Goal: Information Seeking & Learning: Learn about a topic

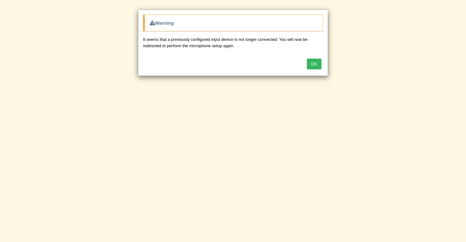
click at [315, 64] on button "OK" at bounding box center [314, 64] width 15 height 11
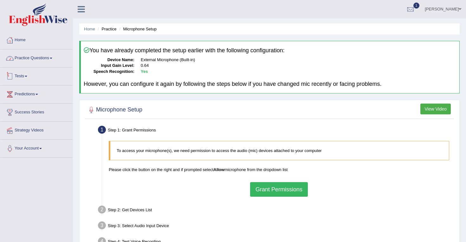
click at [55, 60] on link "Practice Questions" at bounding box center [36, 57] width 72 height 16
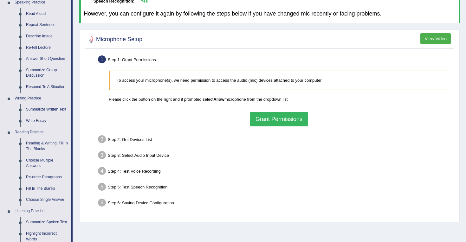
scroll to position [81, 0]
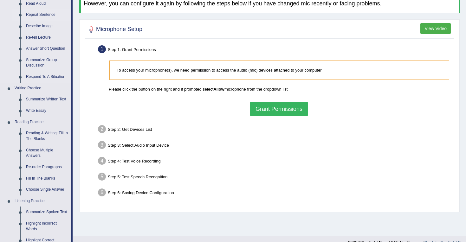
click at [37, 16] on link "Repeat Sentence" at bounding box center [47, 14] width 48 height 11
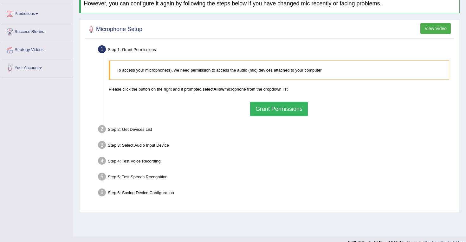
scroll to position [91, 0]
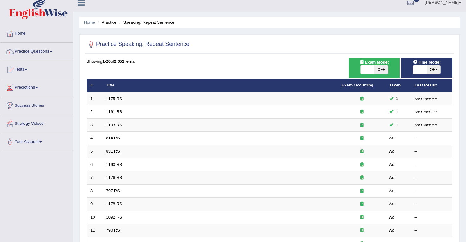
scroll to position [1, 0]
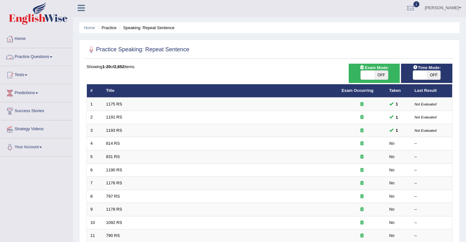
click at [53, 56] on link "Practice Questions" at bounding box center [36, 56] width 72 height 16
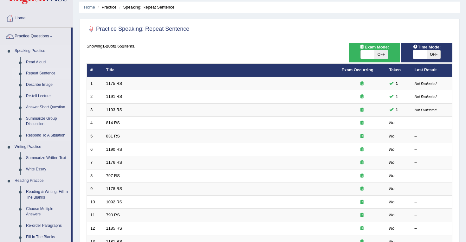
scroll to position [20, 0]
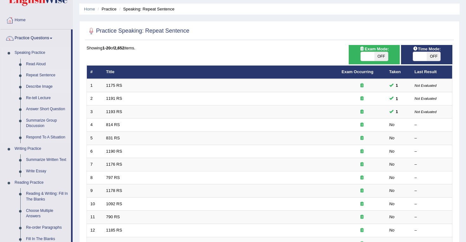
click at [42, 88] on link "Describe Image" at bounding box center [47, 86] width 48 height 11
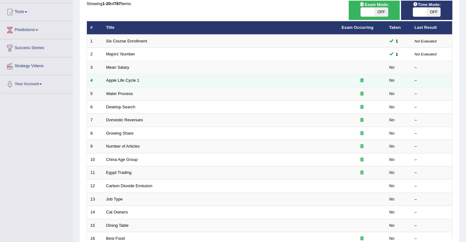
scroll to position [65, 0]
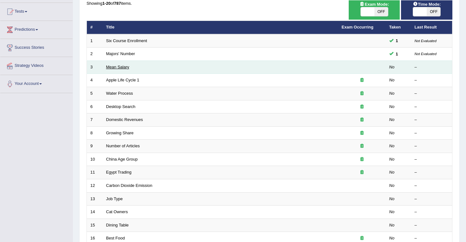
click at [115, 68] on link "Mean Salary" at bounding box center [117, 67] width 23 height 5
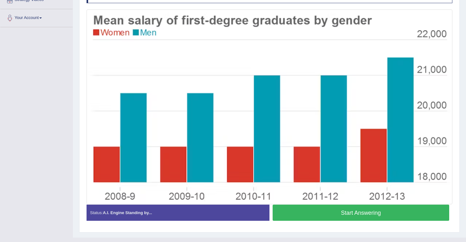
scroll to position [134, 0]
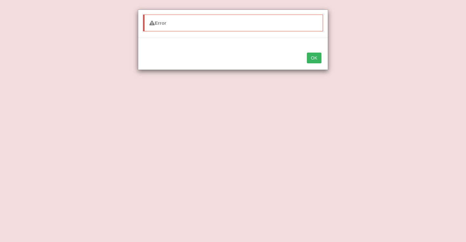
click at [311, 60] on button "OK" at bounding box center [314, 58] width 15 height 11
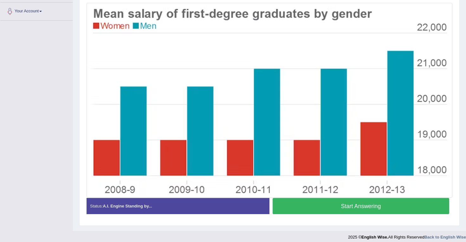
scroll to position [142, 0]
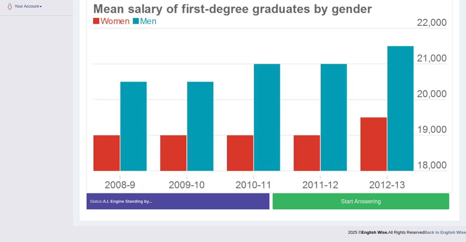
click at [340, 202] on button "Start Answering" at bounding box center [361, 202] width 177 height 16
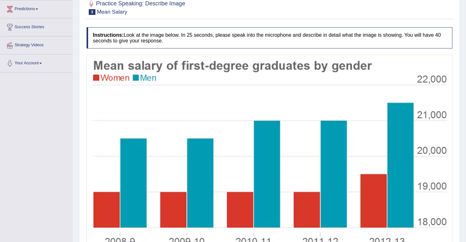
scroll to position [32, 0]
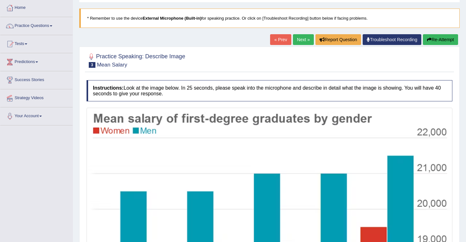
click at [299, 40] on link "Next »" at bounding box center [303, 39] width 21 height 11
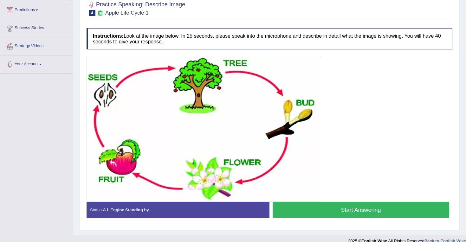
scroll to position [84, 0]
click at [316, 207] on button "Start Answering" at bounding box center [361, 210] width 177 height 16
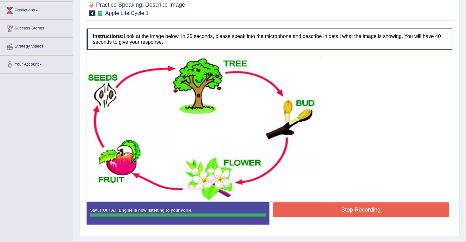
click at [326, 211] on button "Stop Recording" at bounding box center [361, 210] width 177 height 15
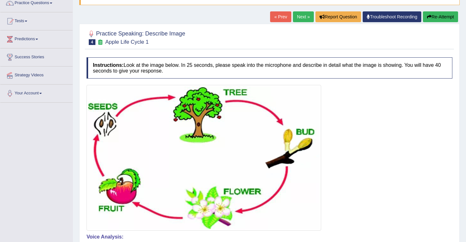
scroll to position [55, 0]
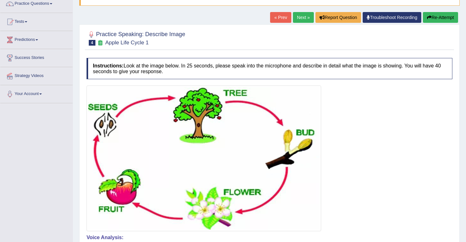
click at [297, 20] on link "Next »" at bounding box center [303, 17] width 21 height 11
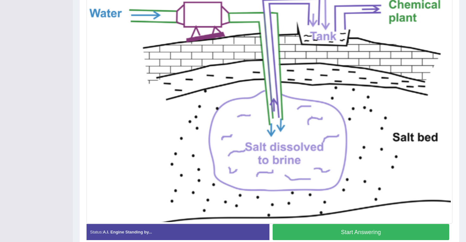
scroll to position [166, 0]
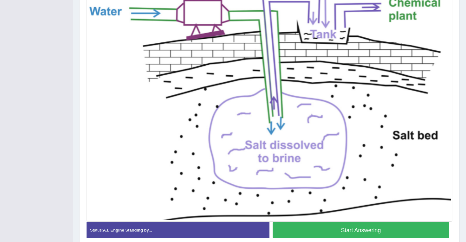
click at [349, 229] on button "Start Answering" at bounding box center [361, 230] width 177 height 16
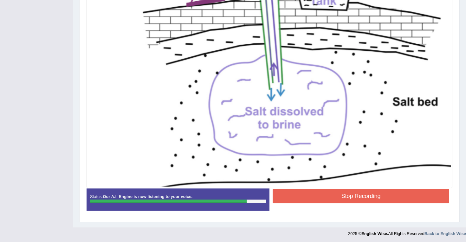
scroll to position [199, 0]
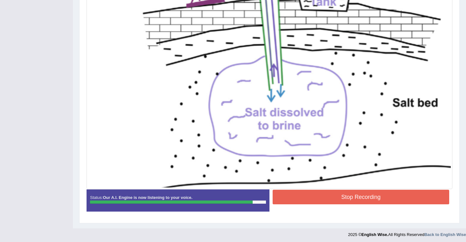
click at [323, 198] on button "Stop Recording" at bounding box center [361, 197] width 177 height 15
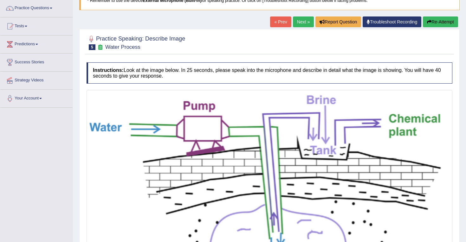
scroll to position [0, 0]
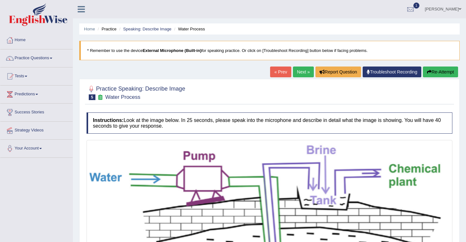
click at [298, 72] on link "Next »" at bounding box center [303, 72] width 21 height 11
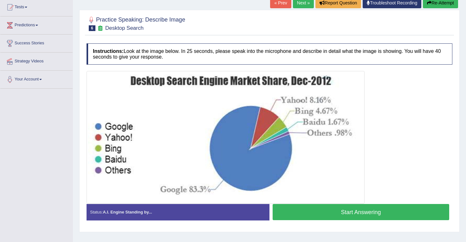
scroll to position [67, 0]
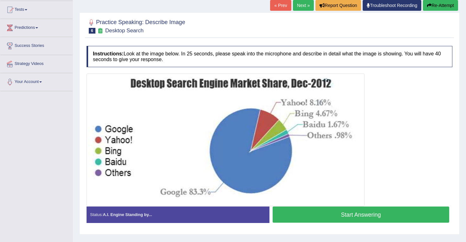
click at [356, 215] on button "Start Answering" at bounding box center [361, 215] width 177 height 16
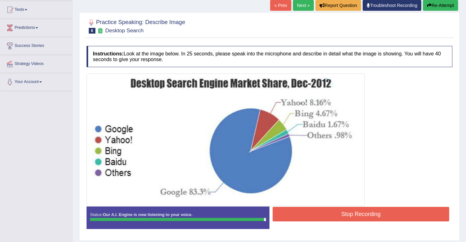
click at [319, 218] on button "Stop Recording" at bounding box center [361, 214] width 177 height 15
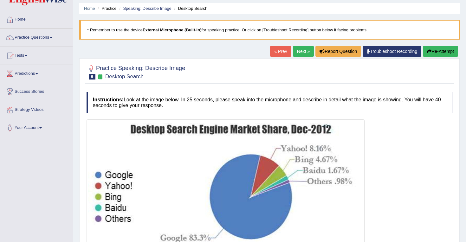
scroll to position [19, 0]
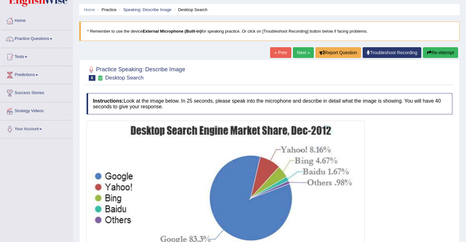
click at [295, 52] on link "Next »" at bounding box center [303, 52] width 21 height 11
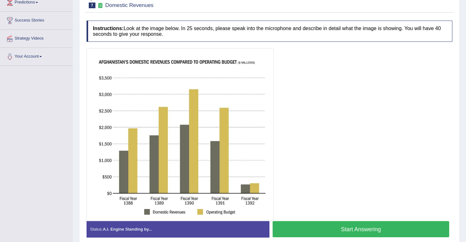
scroll to position [89, 0]
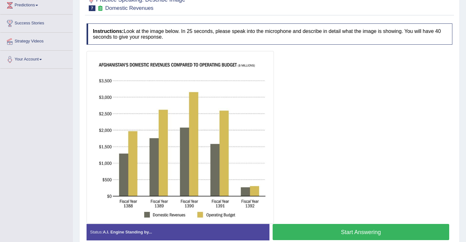
click at [354, 229] on button "Start Answering" at bounding box center [361, 232] width 177 height 16
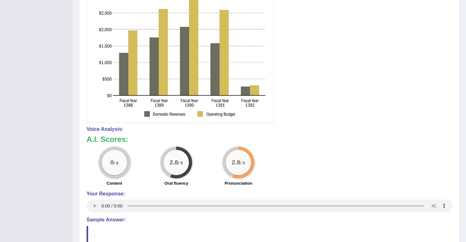
scroll to position [173, 0]
